Goal: Check status: Check status

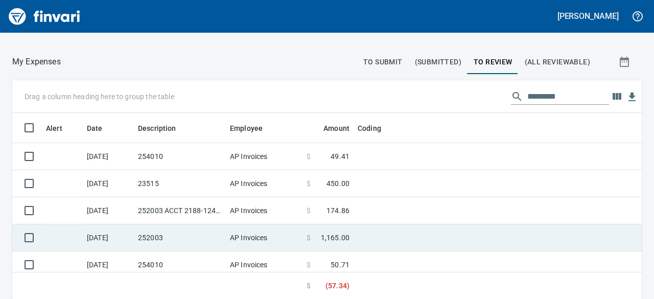
click at [139, 236] on td "252003" at bounding box center [180, 237] width 92 height 27
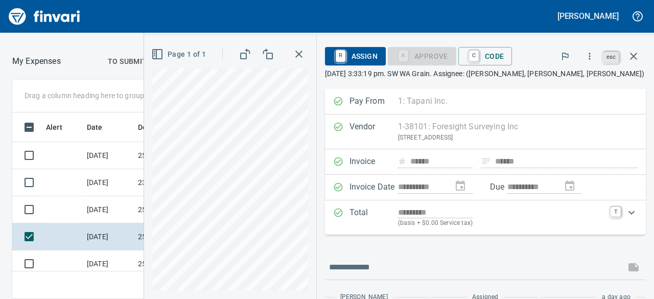
scroll to position [171, 351]
click at [636, 55] on icon "button" at bounding box center [634, 56] width 12 height 12
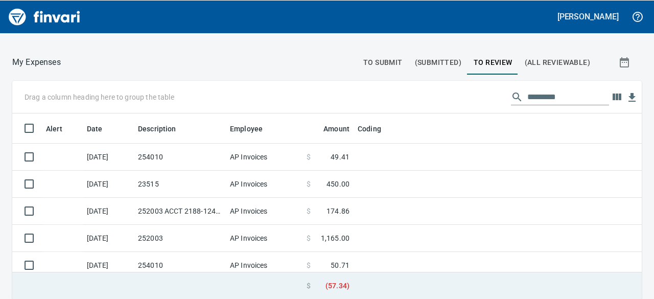
scroll to position [179, 606]
